Goal: Information Seeking & Learning: Learn about a topic

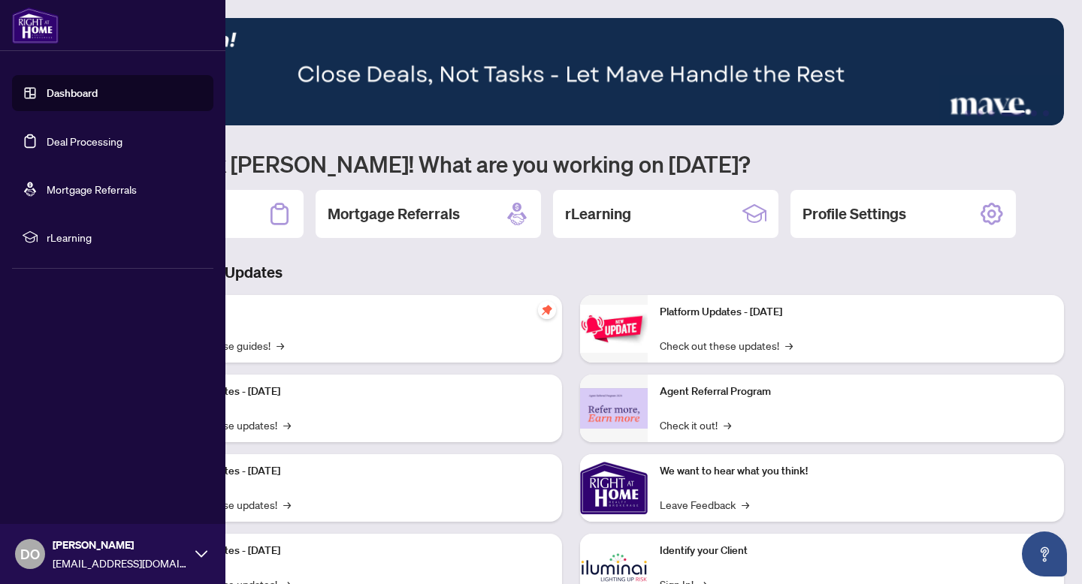
click at [35, 546] on span "DO" at bounding box center [30, 554] width 20 height 21
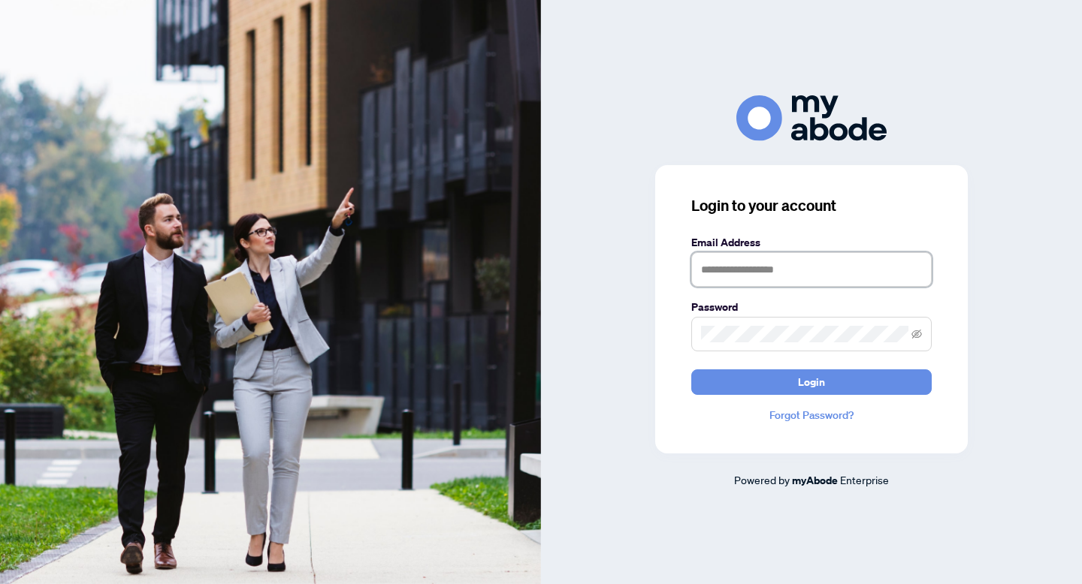
click at [764, 271] on input "text" at bounding box center [811, 269] width 240 height 35
type input "**********"
click at [915, 338] on icon "eye-invisible" at bounding box center [916, 334] width 11 height 9
click at [915, 337] on icon "eye" at bounding box center [916, 335] width 11 height 8
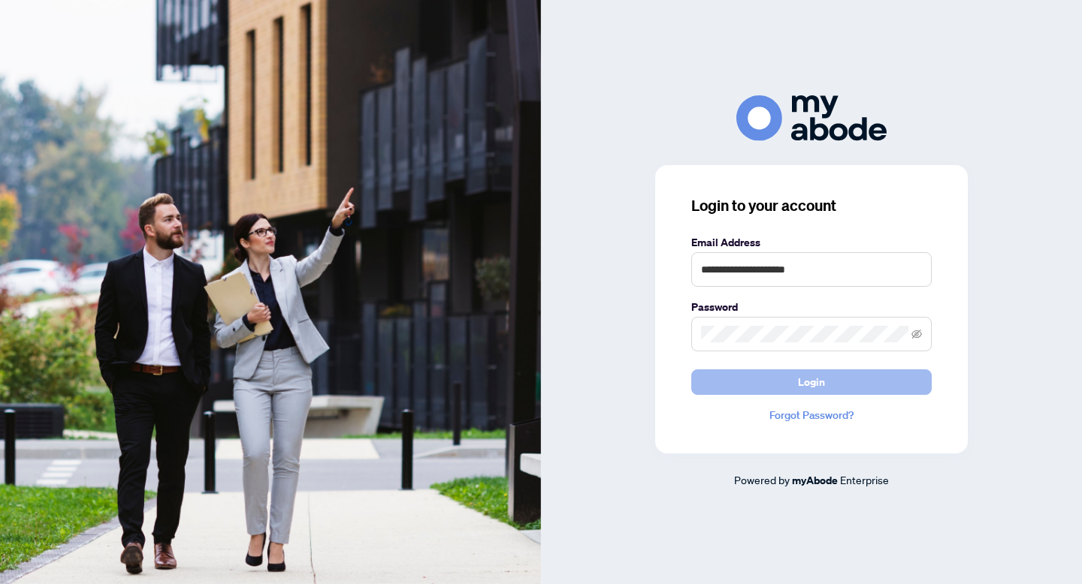
click at [860, 384] on button "Login" at bounding box center [811, 383] width 240 height 26
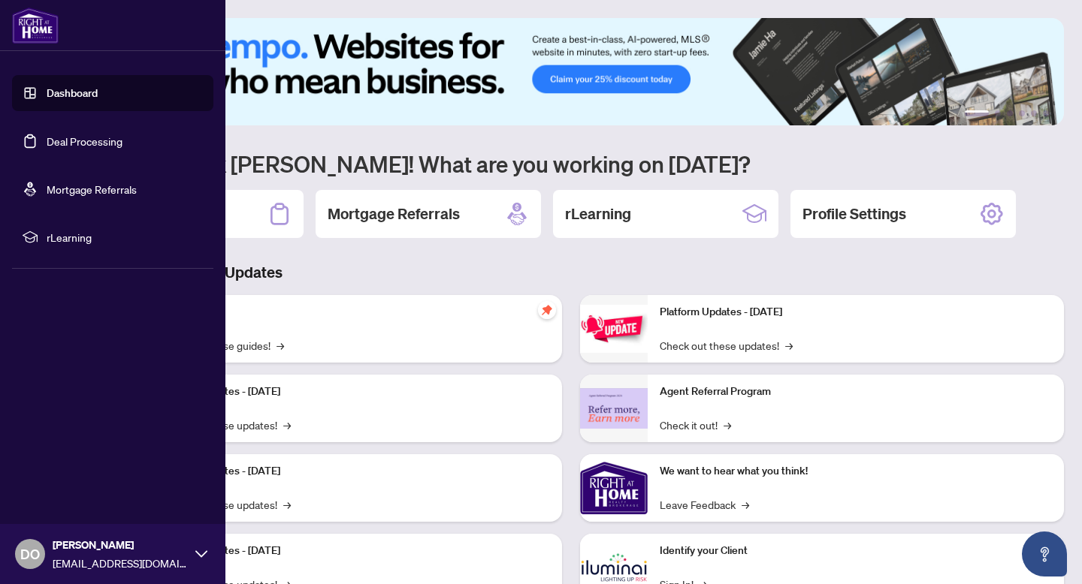
click at [63, 241] on span "rLearning" at bounding box center [125, 237] width 156 height 17
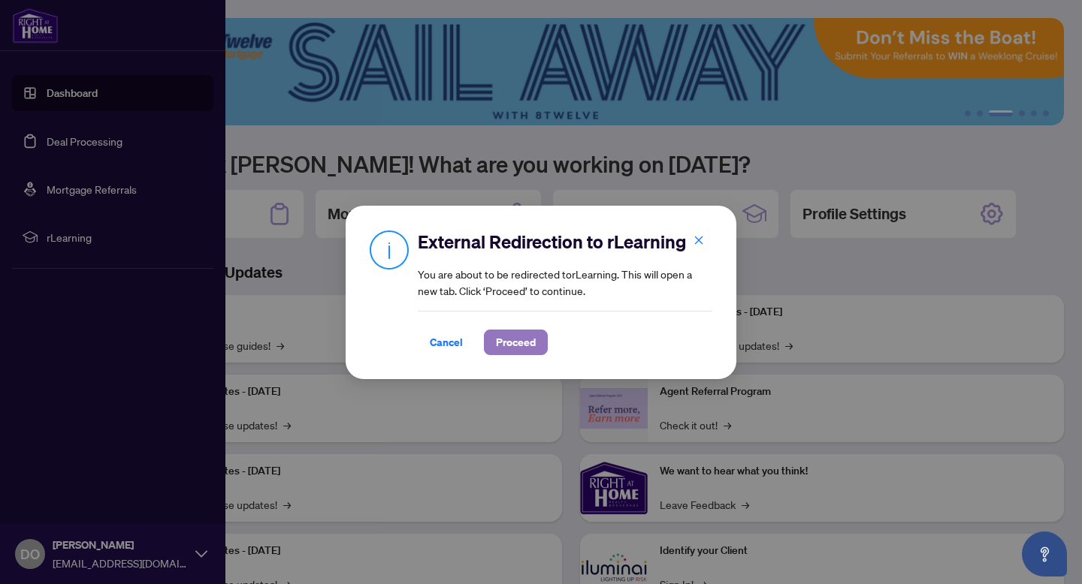
click at [510, 346] on span "Proceed" at bounding box center [516, 343] width 40 height 24
